Goal: Transaction & Acquisition: Book appointment/travel/reservation

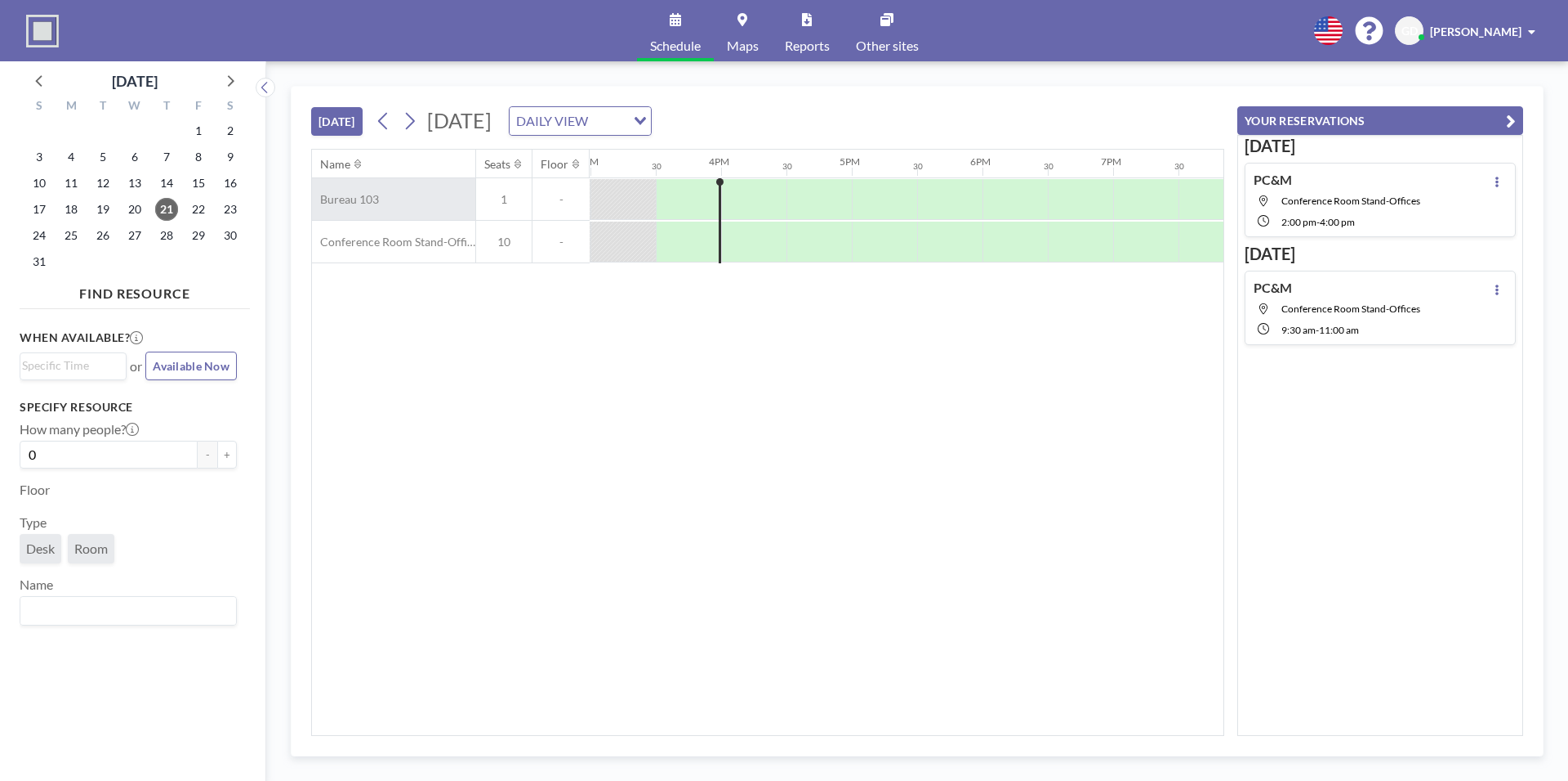
scroll to position [0, 1960]
click at [417, 116] on icon at bounding box center [410, 120] width 16 height 25
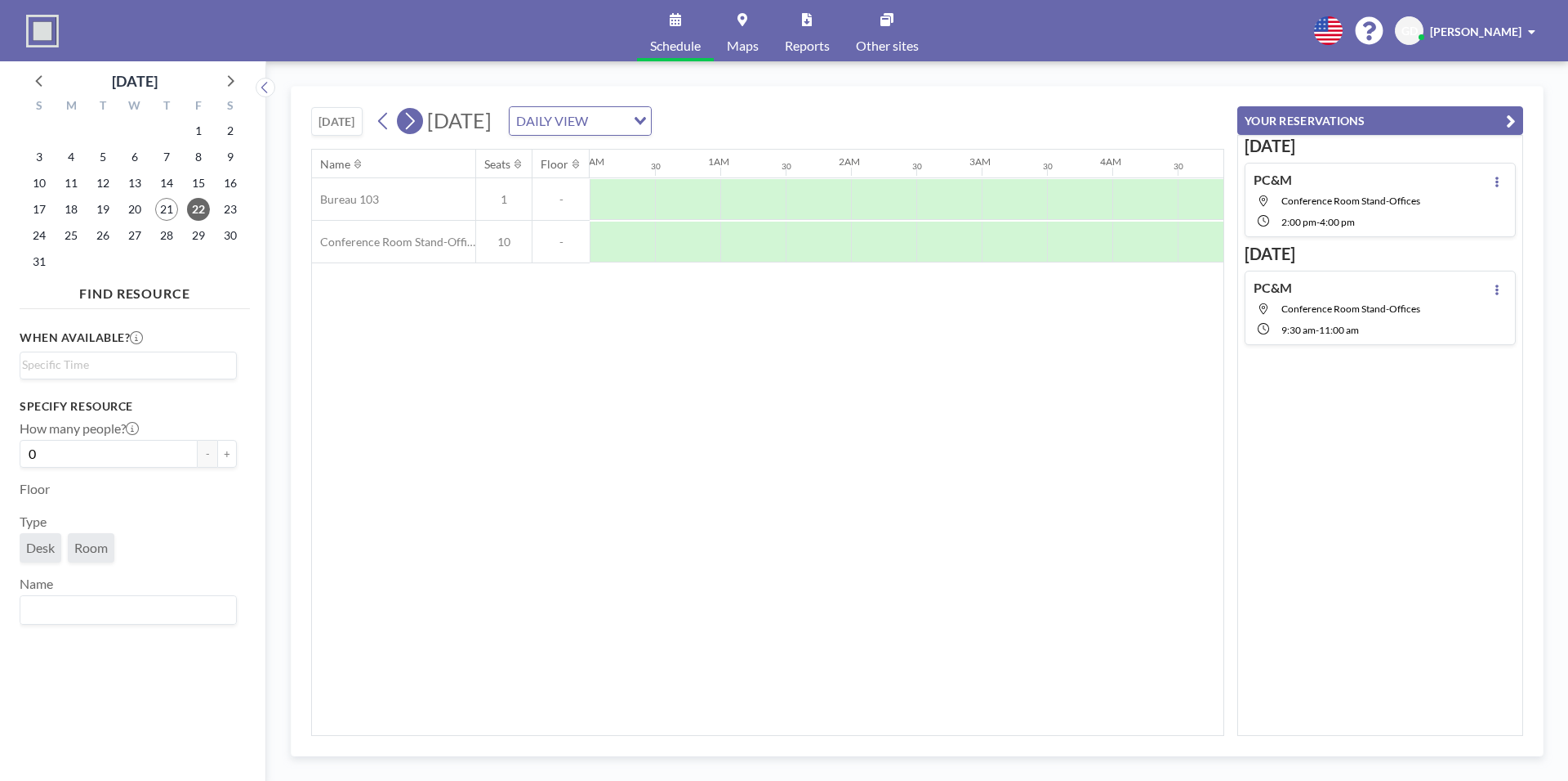
scroll to position [0, 986]
click at [417, 116] on icon at bounding box center [410, 120] width 16 height 25
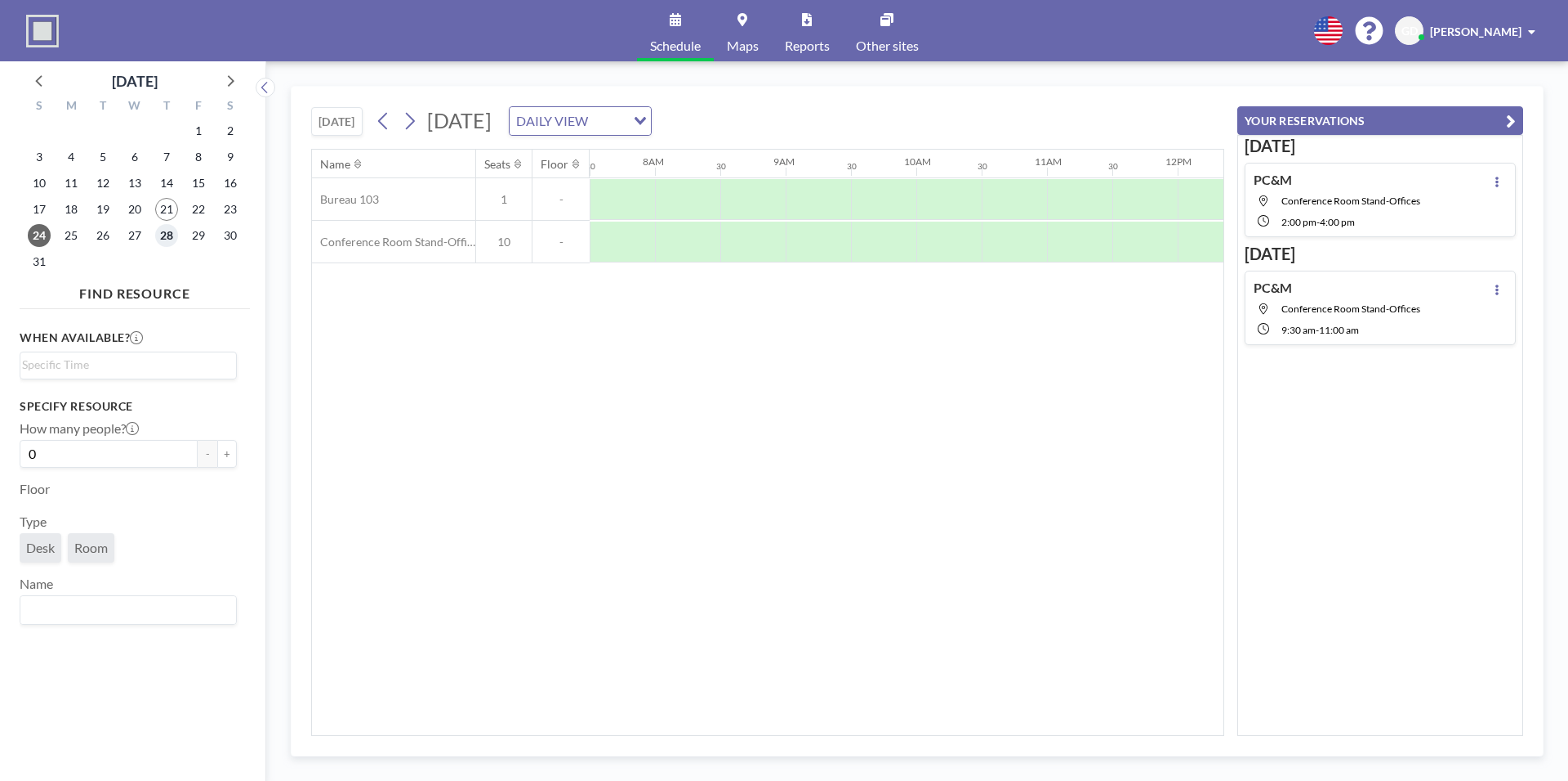
click at [170, 239] on span "28" at bounding box center [166, 235] width 23 height 23
click at [729, 240] on div at bounding box center [739, 242] width 65 height 40
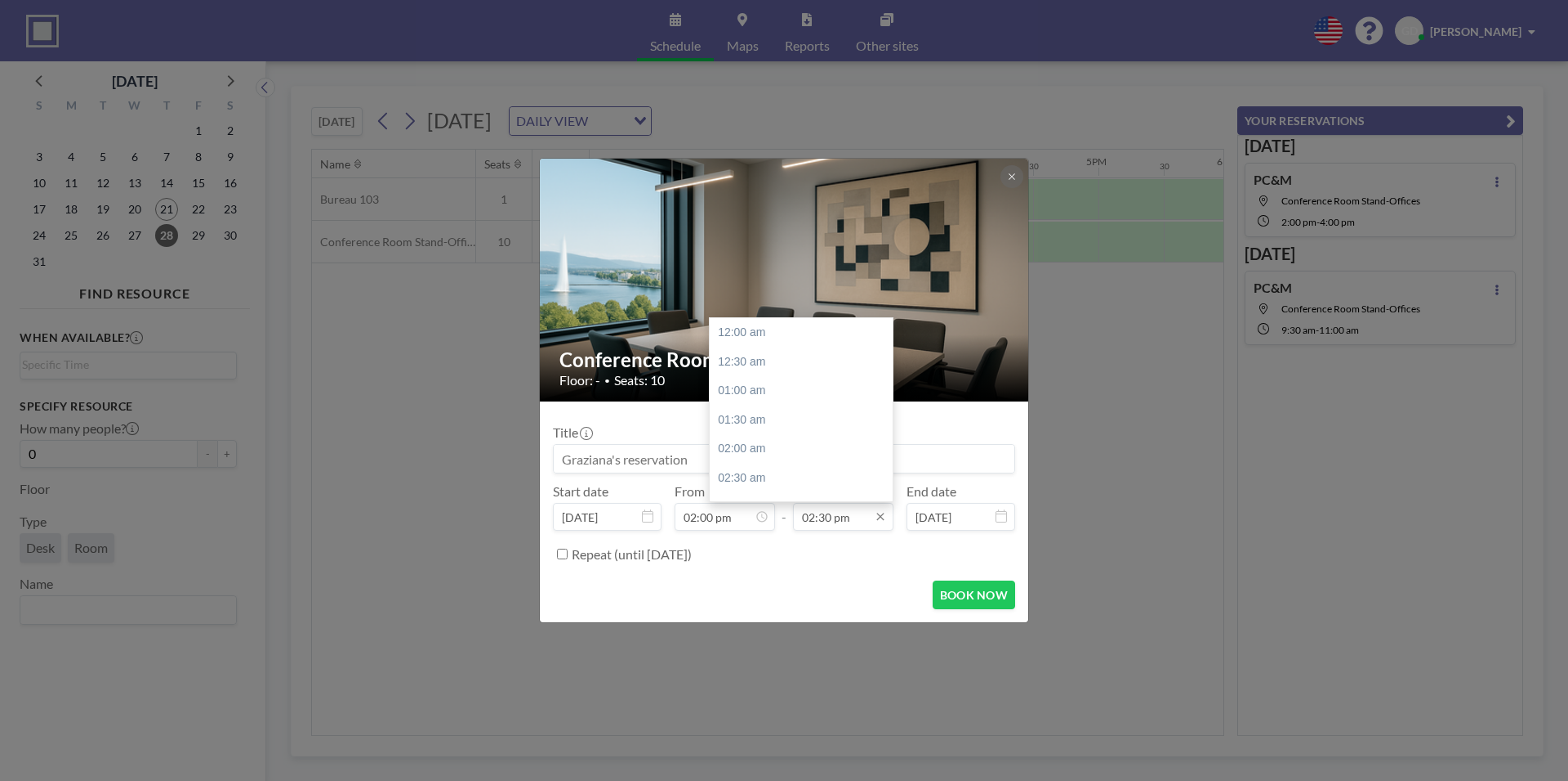
scroll to position [843, 0]
click at [828, 520] on input "02:30 pm" at bounding box center [844, 517] width 101 height 28
click at [811, 517] on input "02:30 pm" at bounding box center [844, 517] width 101 height 28
click at [794, 463] on div "03:30 pm" at bounding box center [804, 469] width 189 height 30
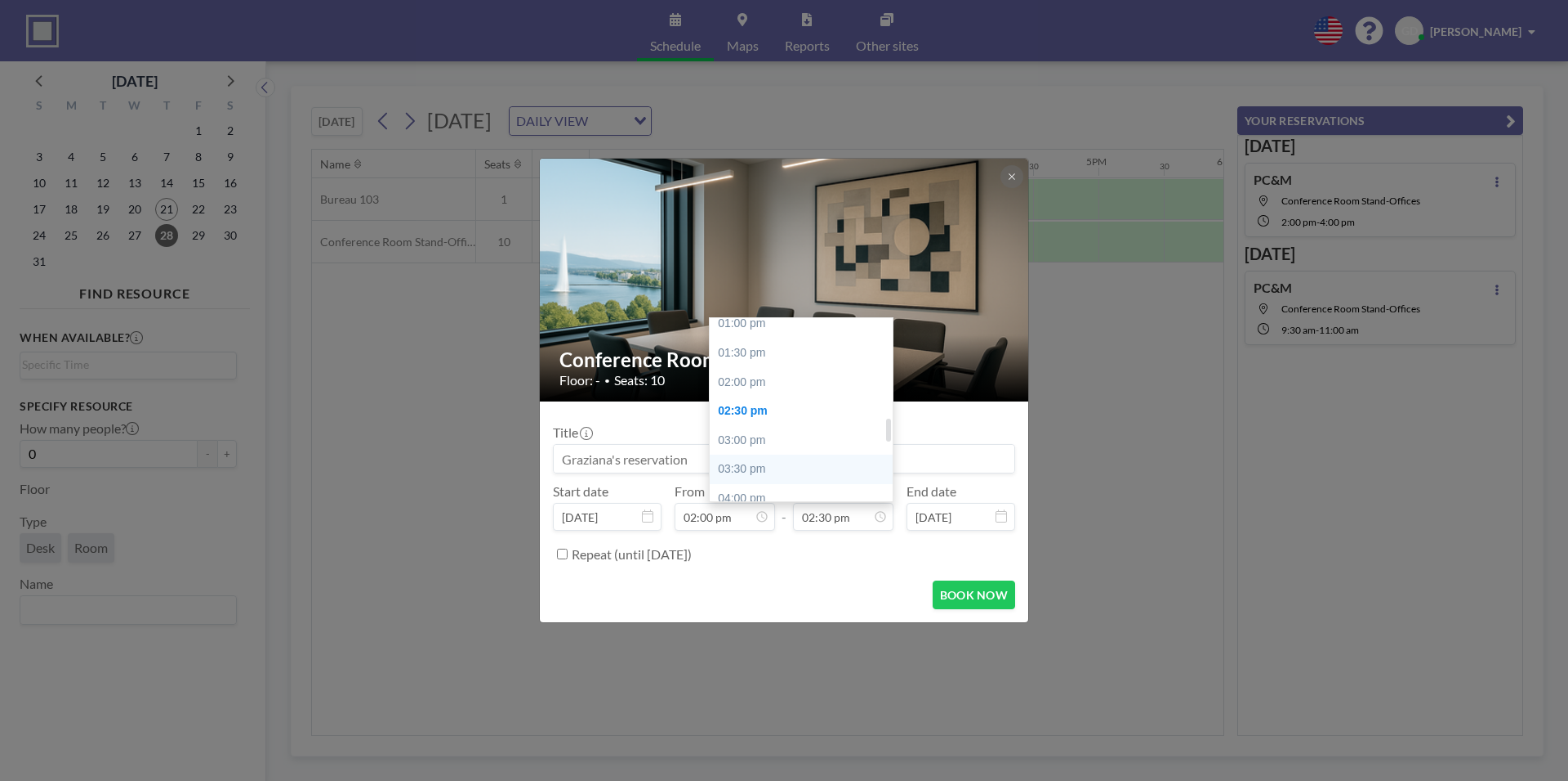
type input "03:30 pm"
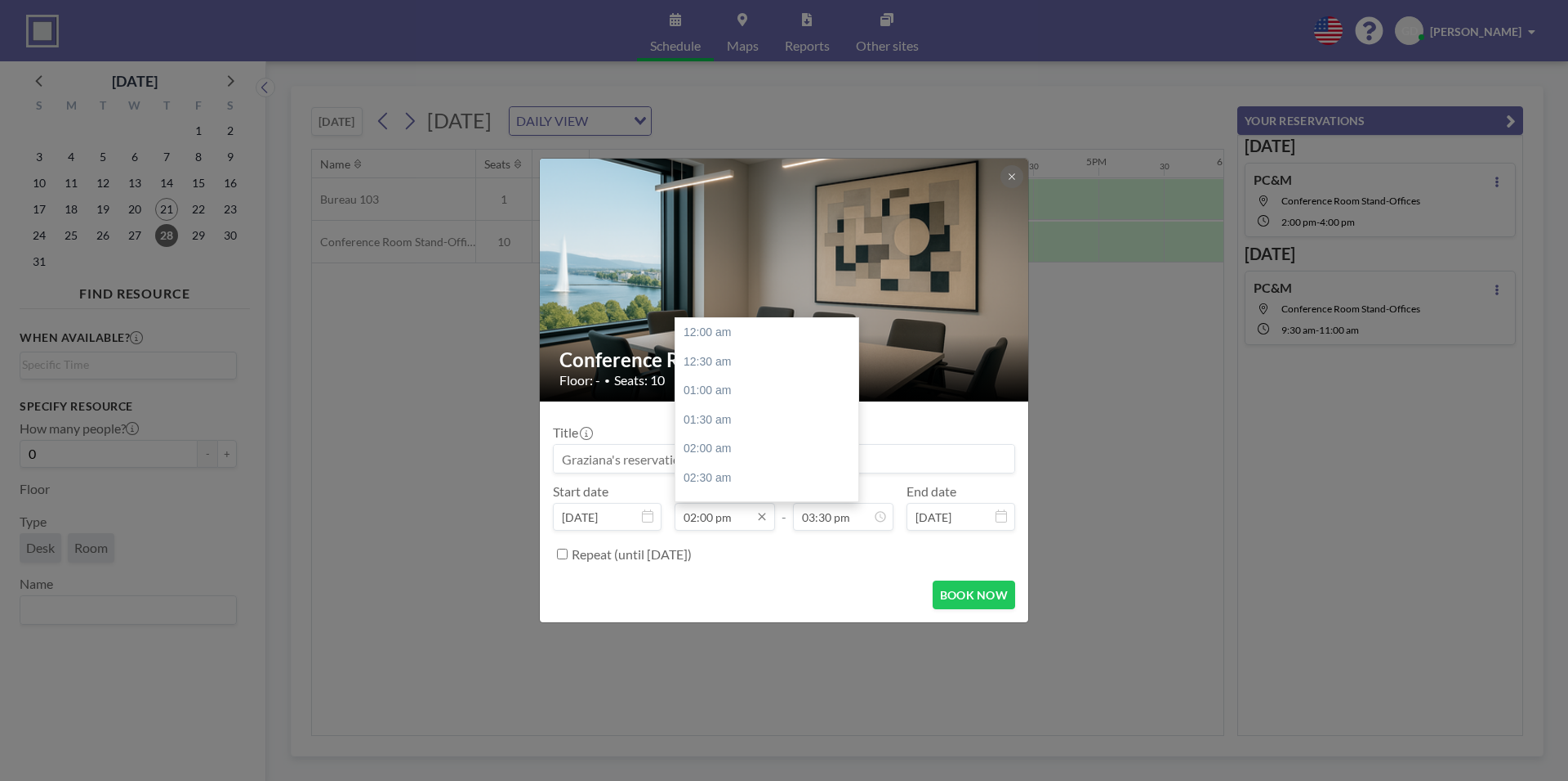
scroll to position [815, 0]
click at [693, 515] on input "02:00 pm" at bounding box center [725, 517] width 101 height 28
click at [711, 394] on div "03:00 pm" at bounding box center [770, 390] width 189 height 30
type input "03:00 pm"
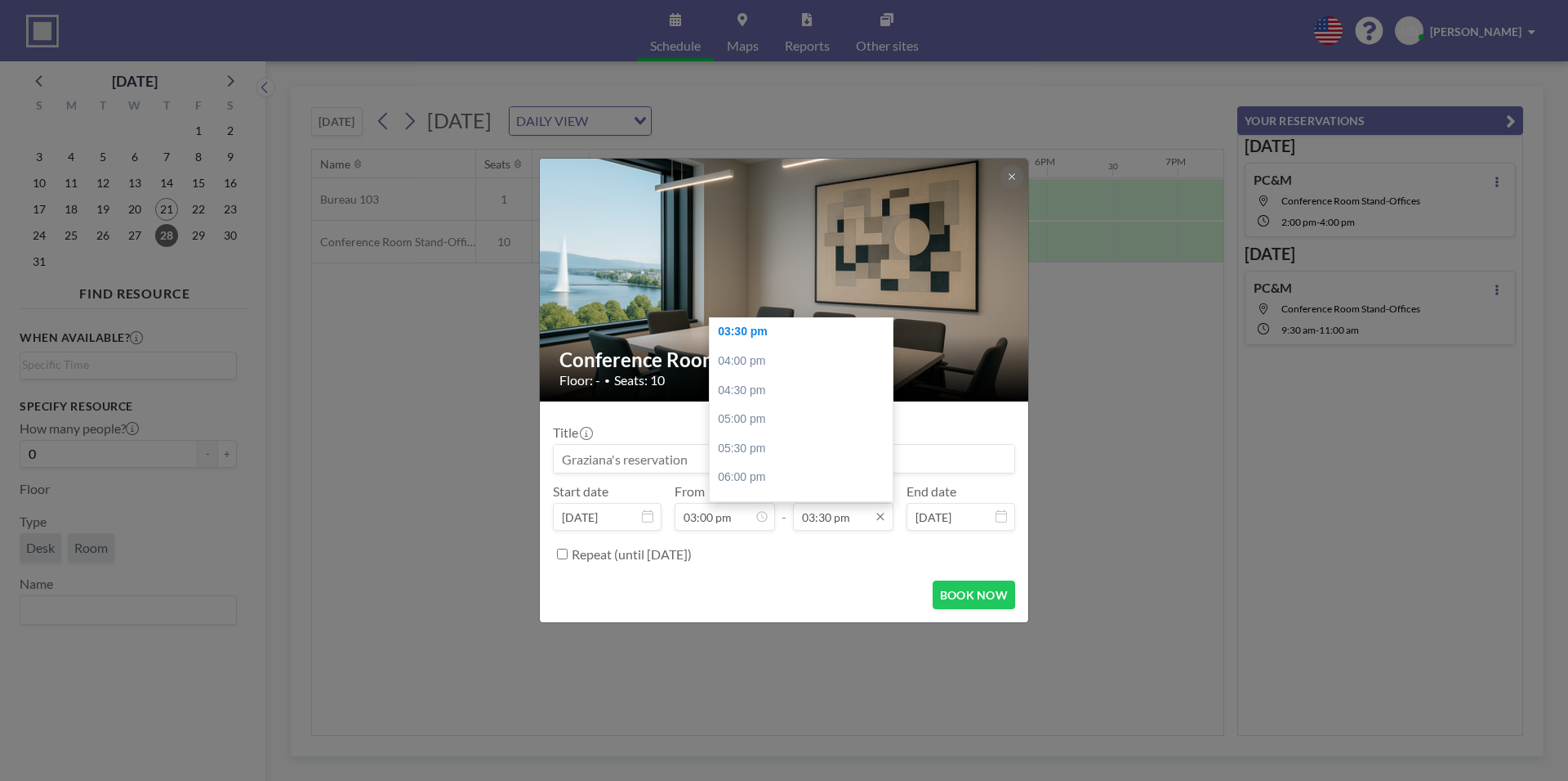
click at [827, 521] on input "03:30 pm" at bounding box center [844, 517] width 101 height 28
click at [767, 465] on div "04:30 pm" at bounding box center [804, 469] width 189 height 30
type input "04:30 pm"
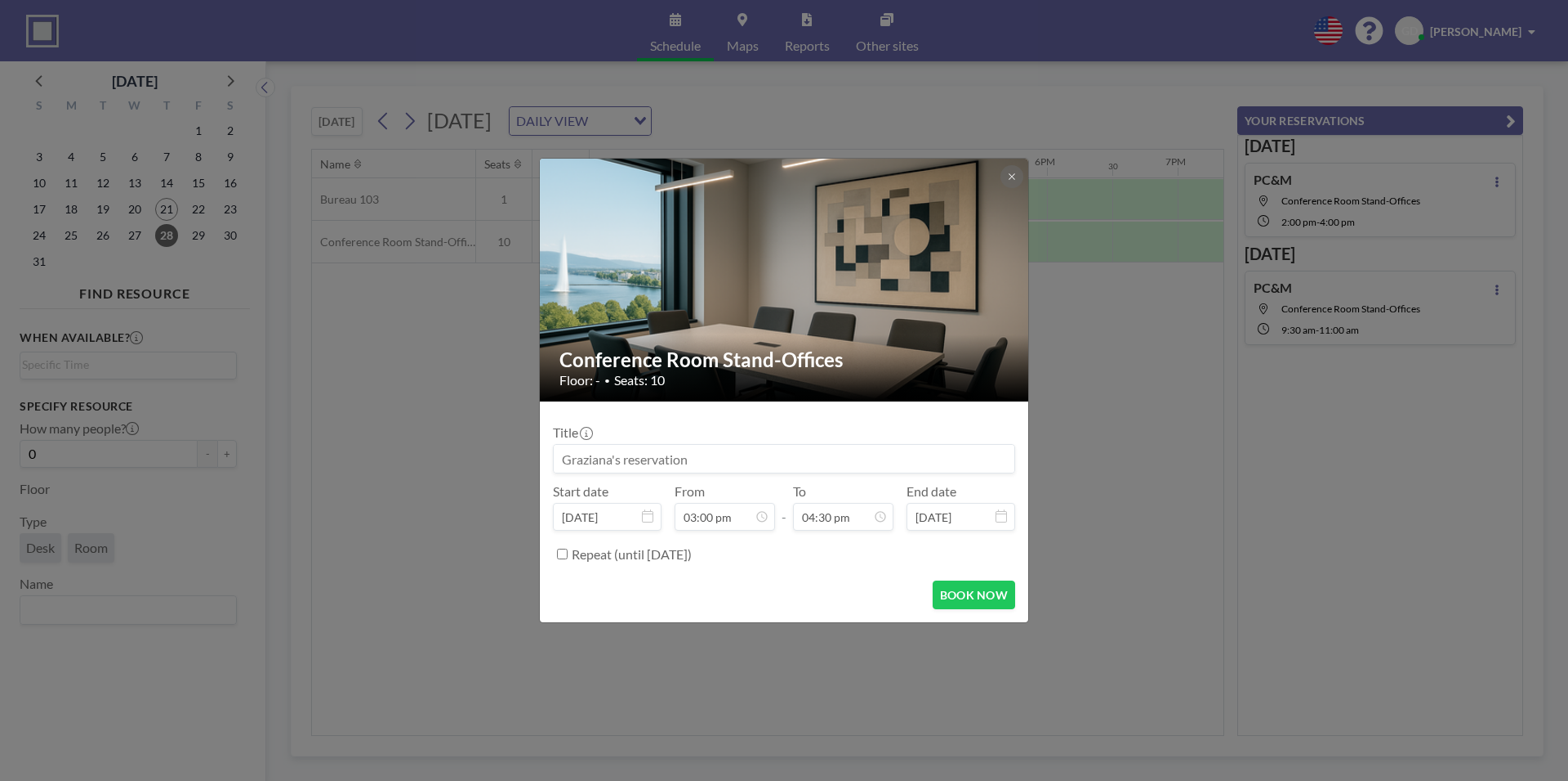
click at [635, 462] on input at bounding box center [784, 459] width 460 height 28
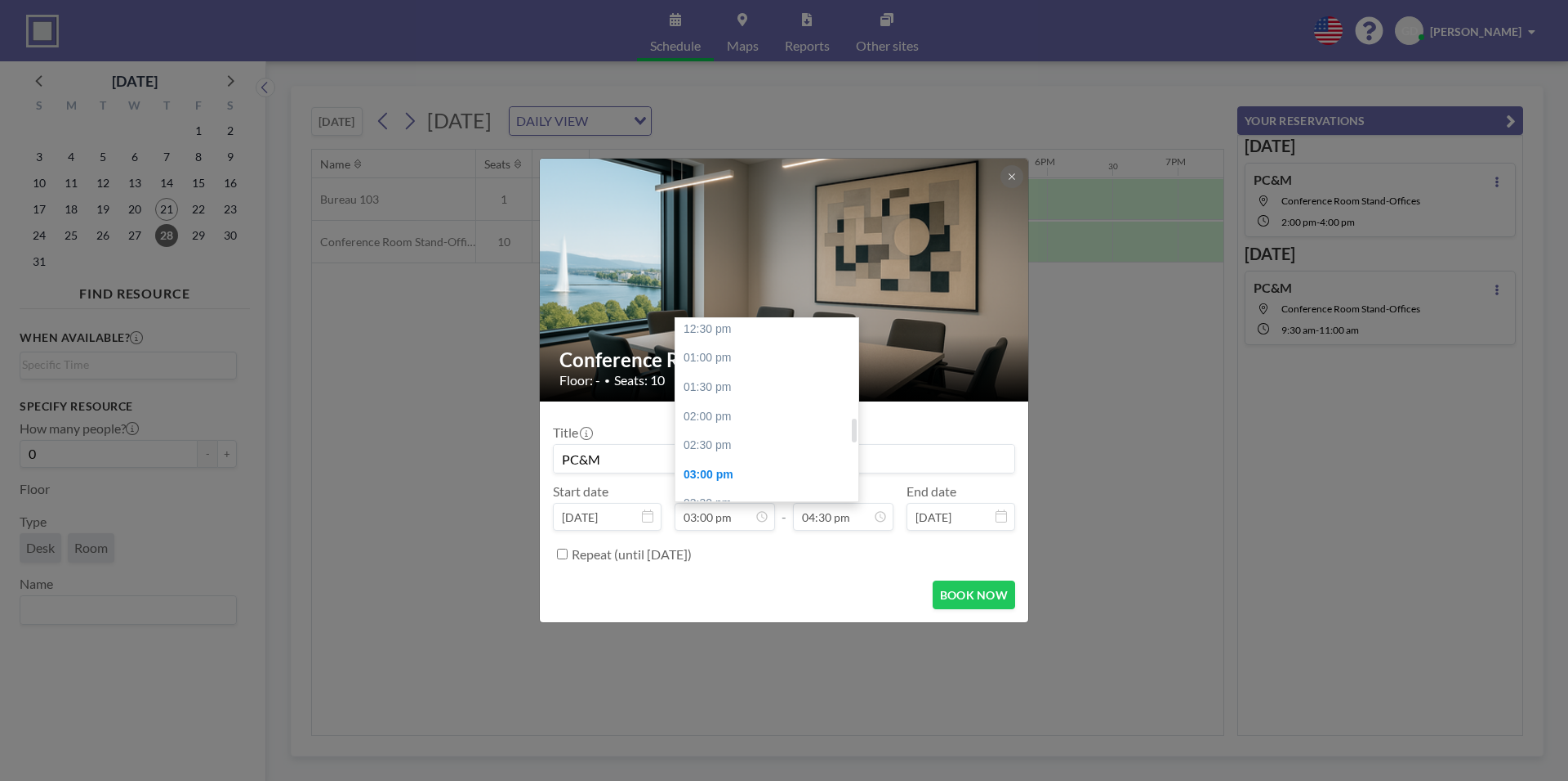
scroll to position [716, 0]
type input "PC&M"
click at [704, 463] on div "02:30 pm" at bounding box center [770, 461] width 189 height 30
type input "02:30 pm"
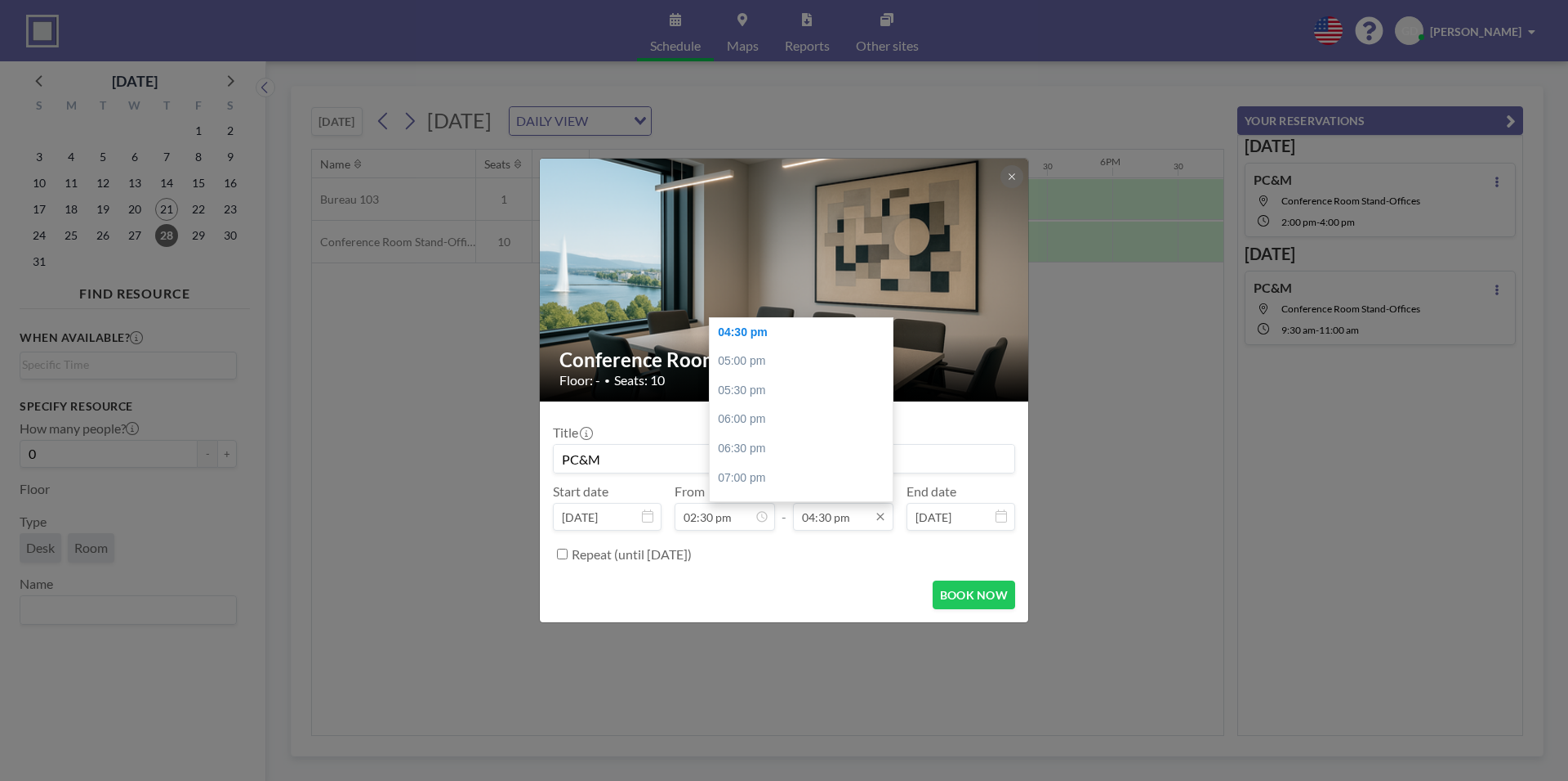
click at [820, 523] on input "04:30 pm" at bounding box center [844, 517] width 101 height 28
click at [753, 379] on div "04:00 pm" at bounding box center [804, 382] width 189 height 30
type input "04:00 pm"
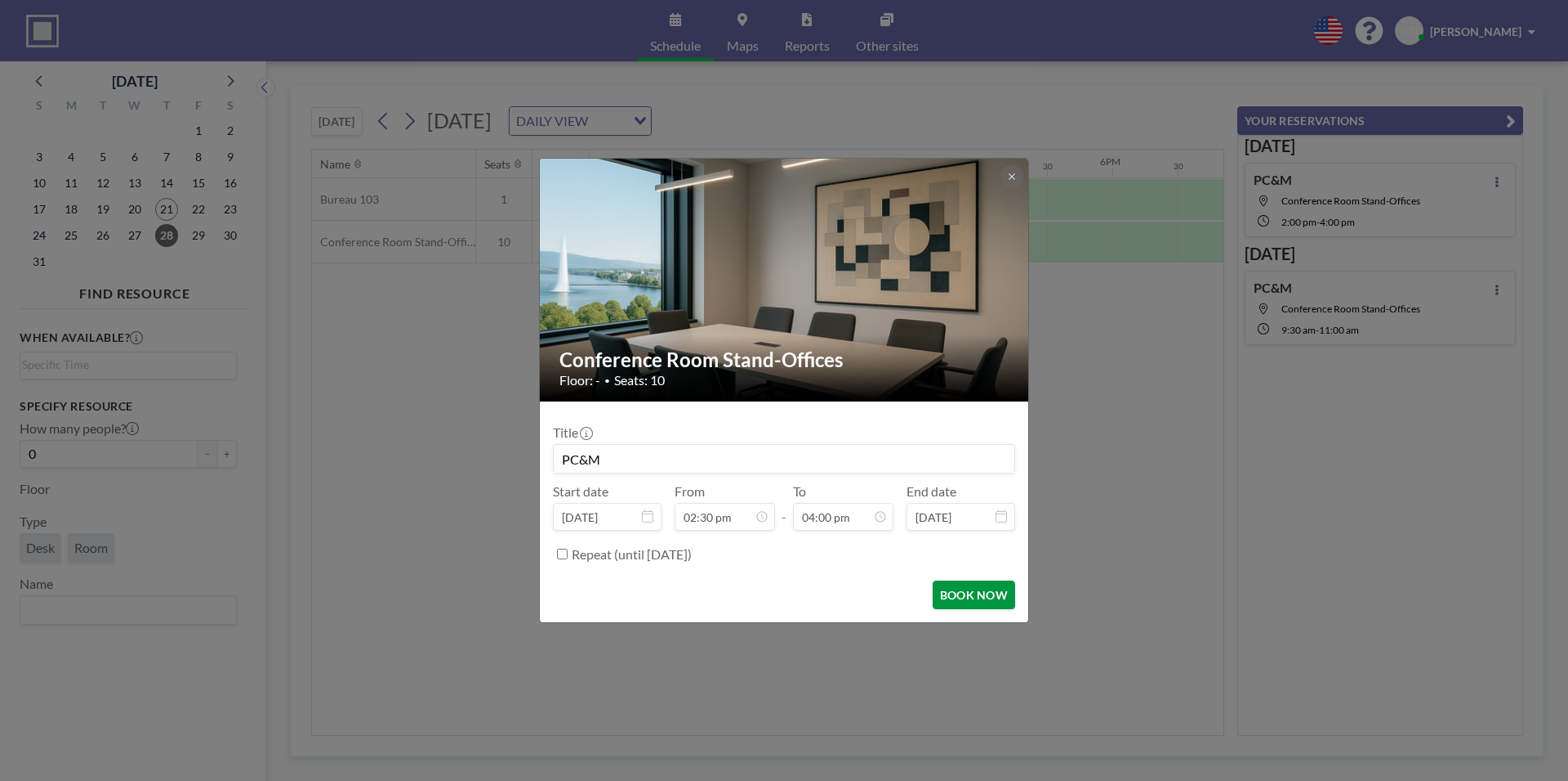
scroll to position [0, 0]
click at [974, 600] on button "BOOK NOW" at bounding box center [975, 595] width 83 height 29
